Goal: Navigation & Orientation: Find specific page/section

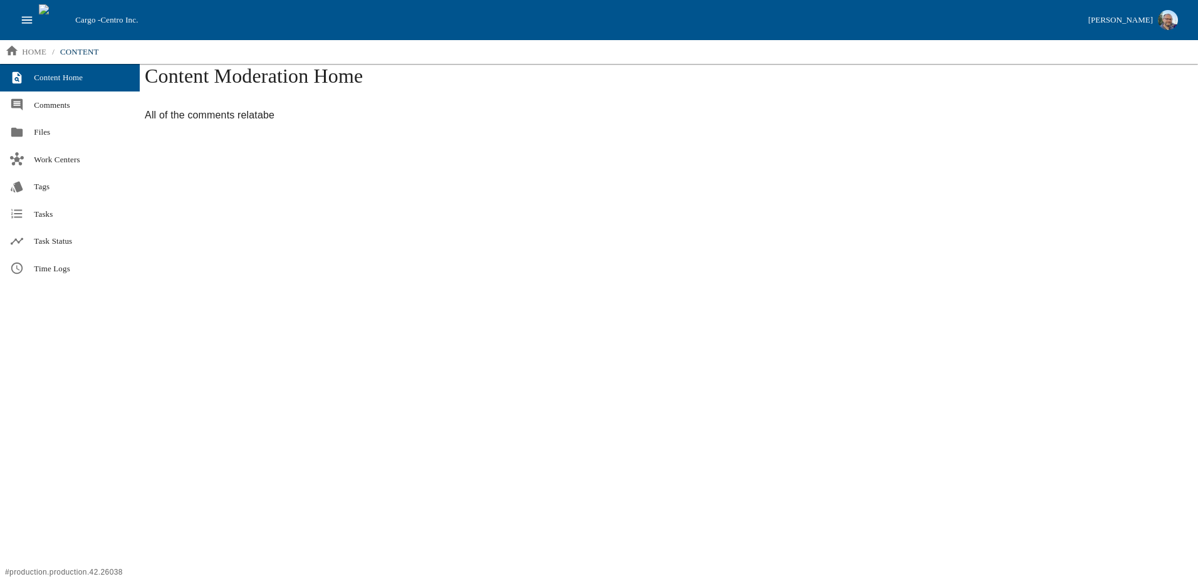
click at [33, 23] on icon "open drawer" at bounding box center [27, 20] width 14 height 14
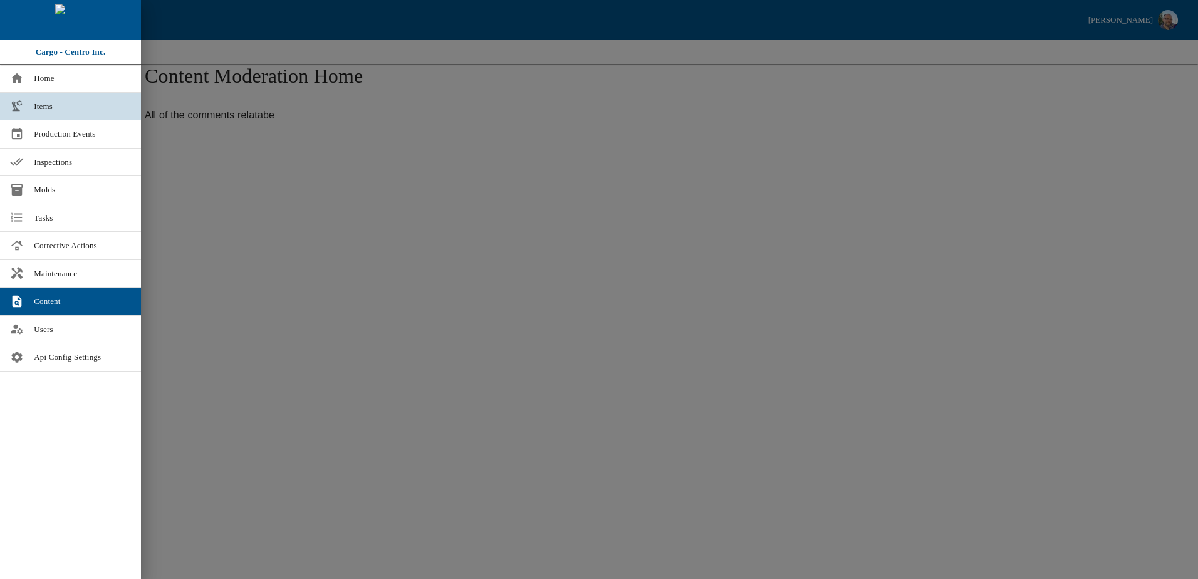
click at [36, 100] on span "Items" at bounding box center [82, 106] width 97 height 13
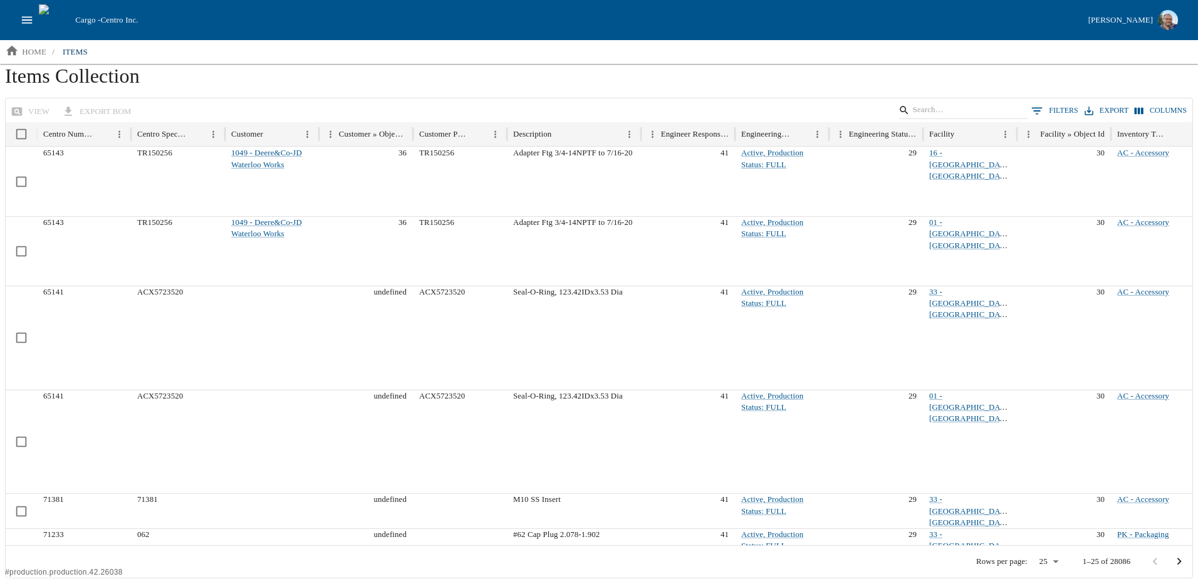
click at [26, 13] on icon "open drawer" at bounding box center [27, 20] width 14 height 14
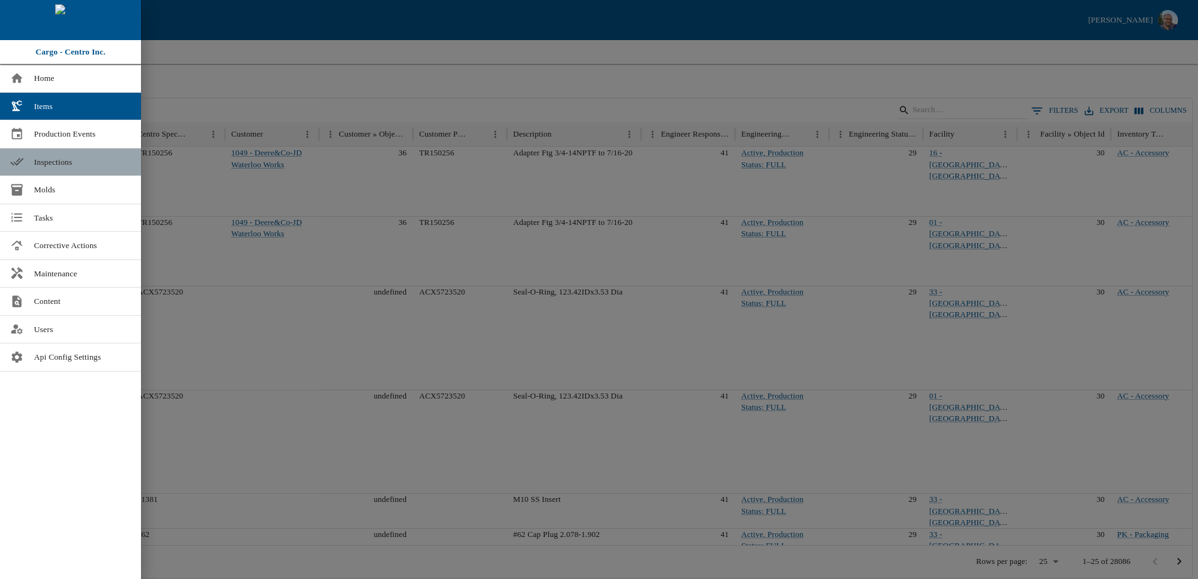
click at [58, 158] on span "Inspections" at bounding box center [82, 162] width 97 height 13
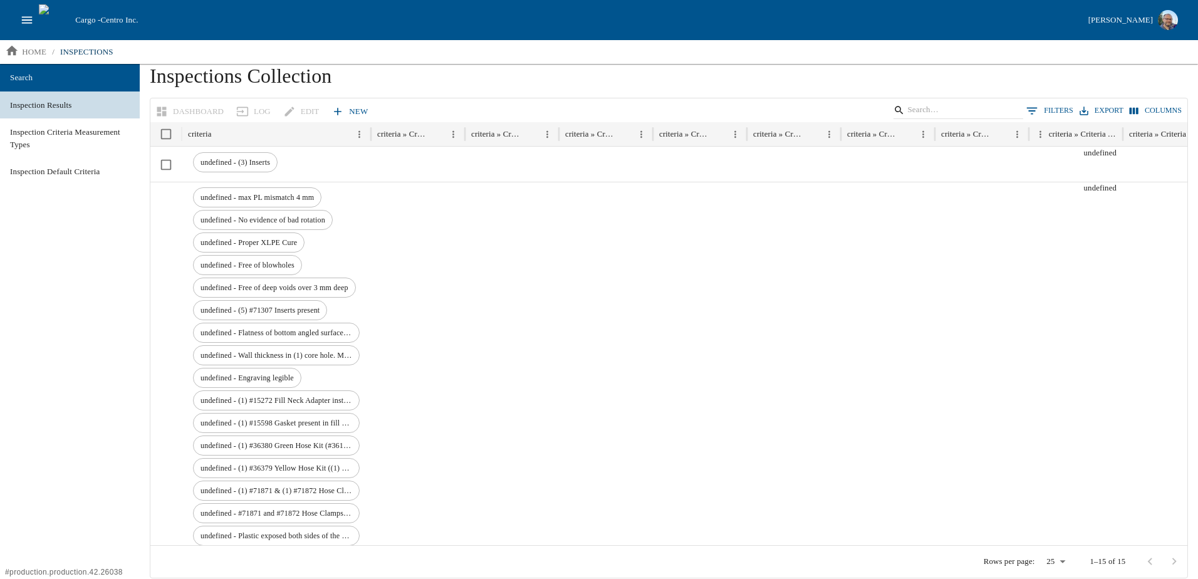
click at [28, 98] on link "Inspection Results" at bounding box center [70, 105] width 140 height 28
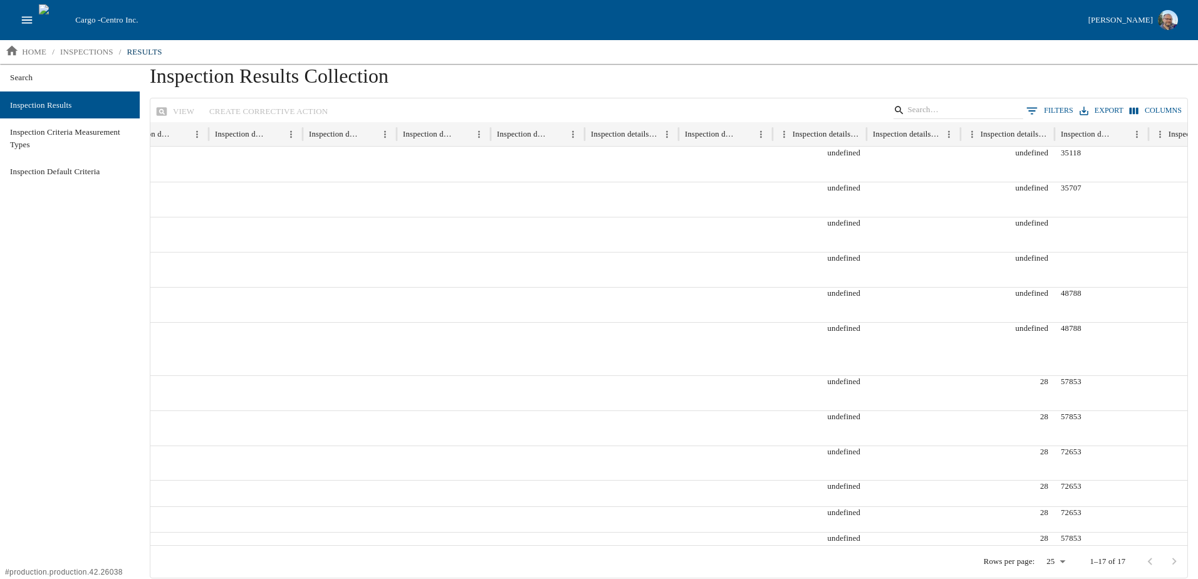
scroll to position [0, 1447]
